Goal: Navigation & Orientation: Understand site structure

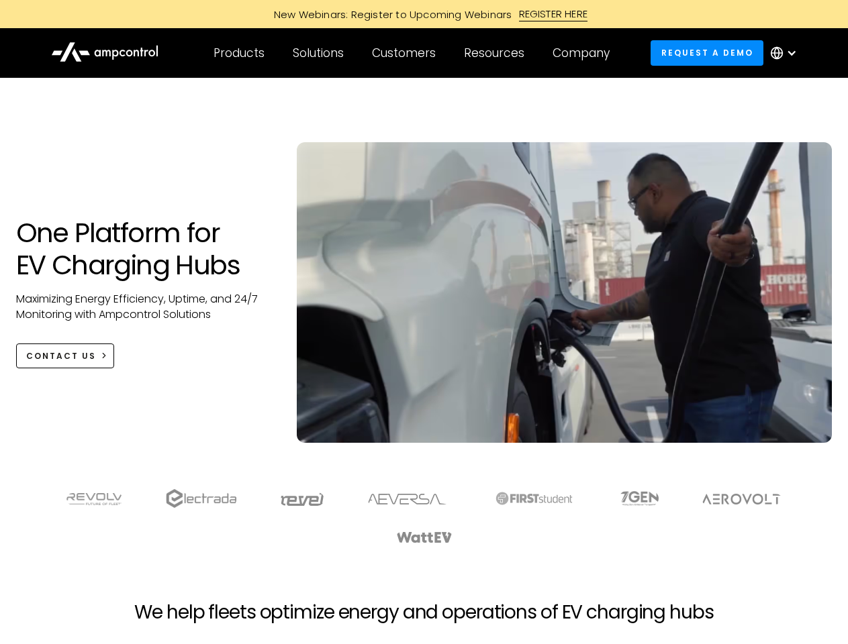
click at [413, 53] on div "Customers" at bounding box center [404, 53] width 64 height 15
click at [238, 53] on div "Products" at bounding box center [238, 53] width 51 height 15
click at [319, 53] on div "Solutions" at bounding box center [318, 53] width 51 height 15
click at [406, 53] on div "Customers" at bounding box center [404, 53] width 64 height 15
click at [497, 53] on div "Resources" at bounding box center [494, 53] width 60 height 15
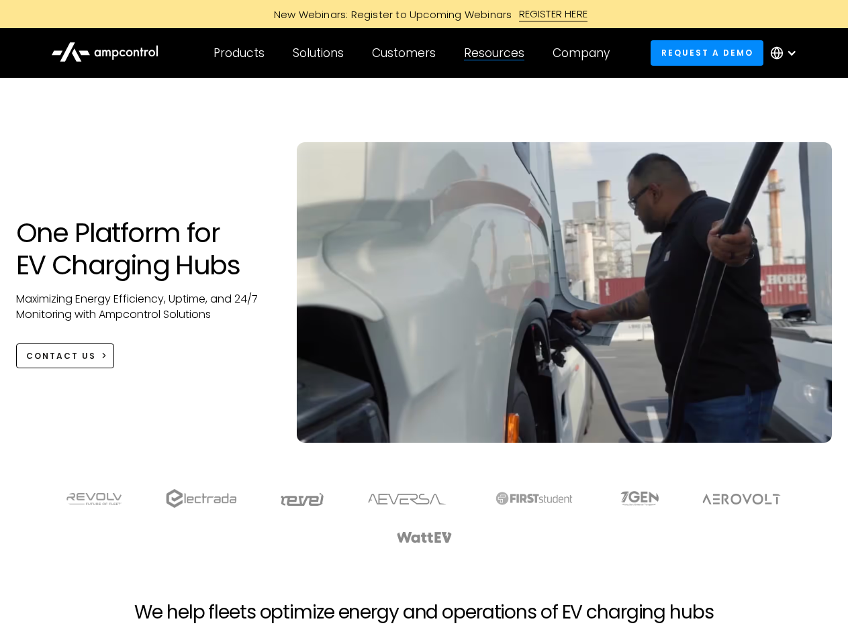
click at [585, 53] on div "Company" at bounding box center [581, 53] width 57 height 15
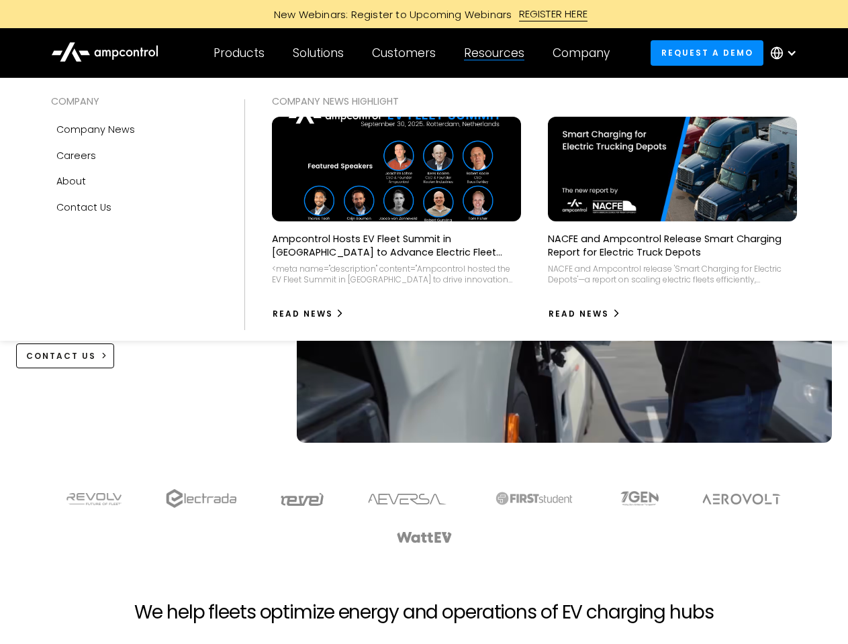
click at [787, 53] on div at bounding box center [791, 53] width 11 height 11
